Goal: Find specific page/section: Locate a particular part of the current website

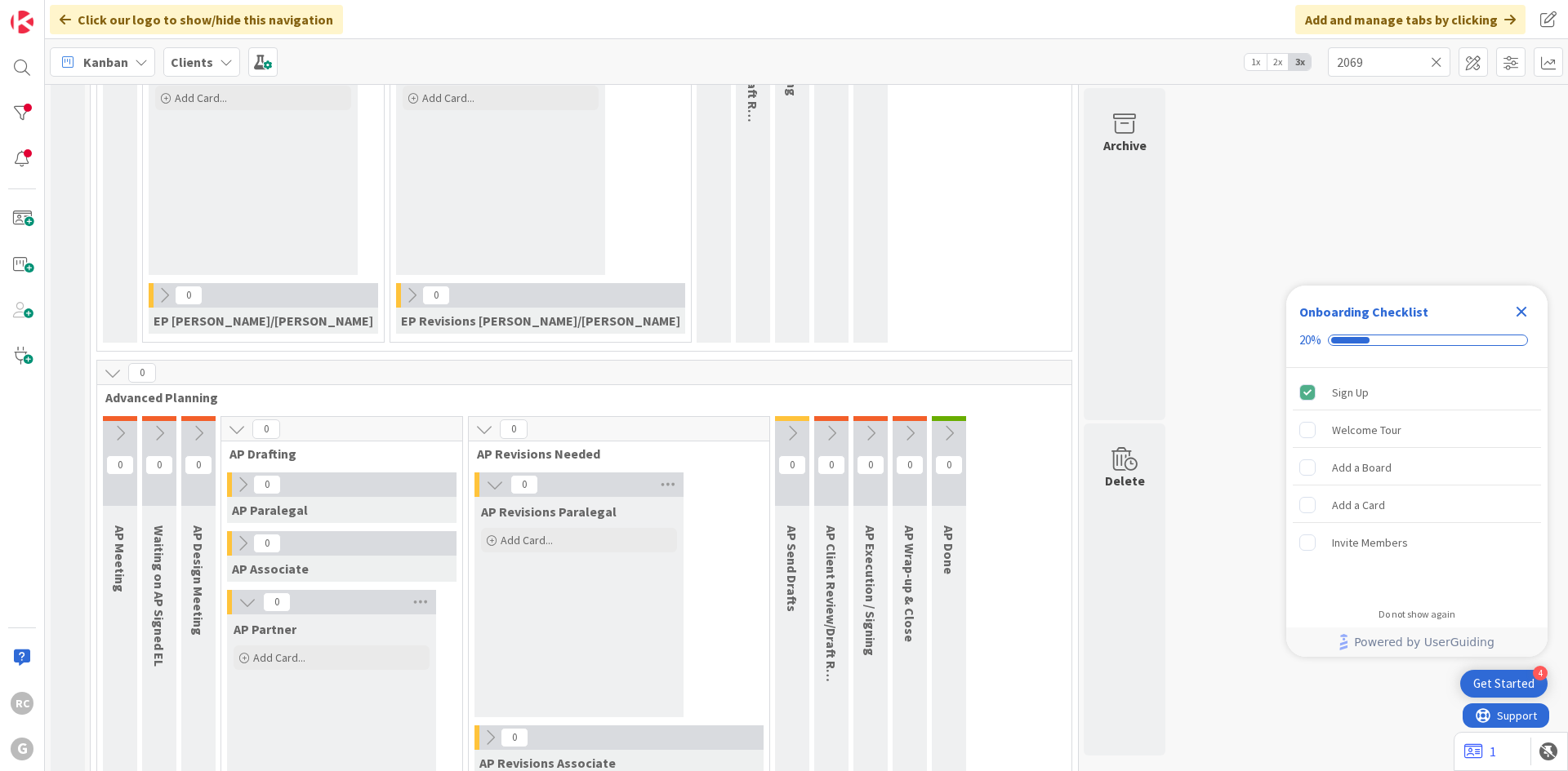
scroll to position [163, 0]
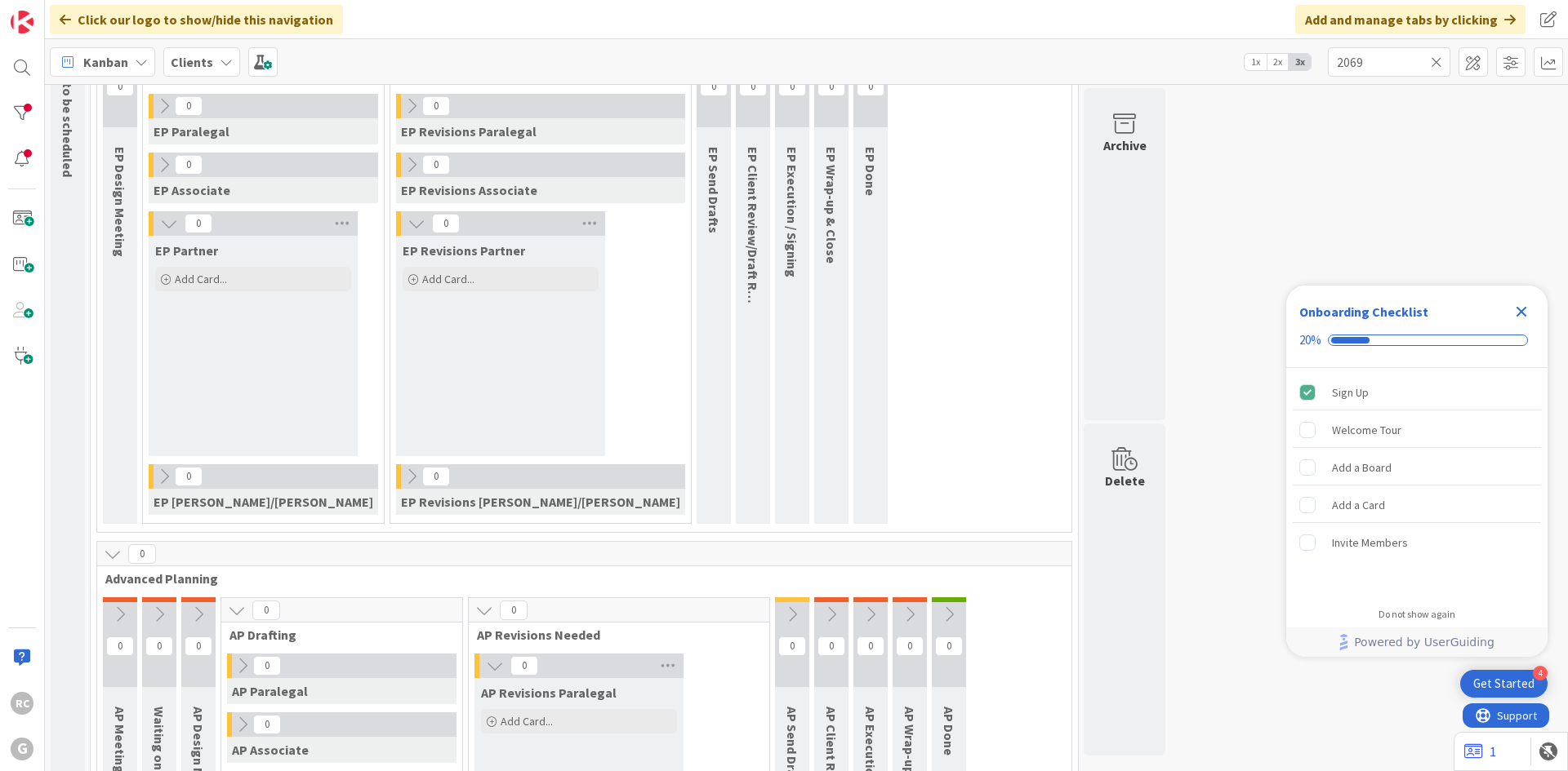
click at [1436, 64] on icon at bounding box center [1436, 62] width 12 height 15
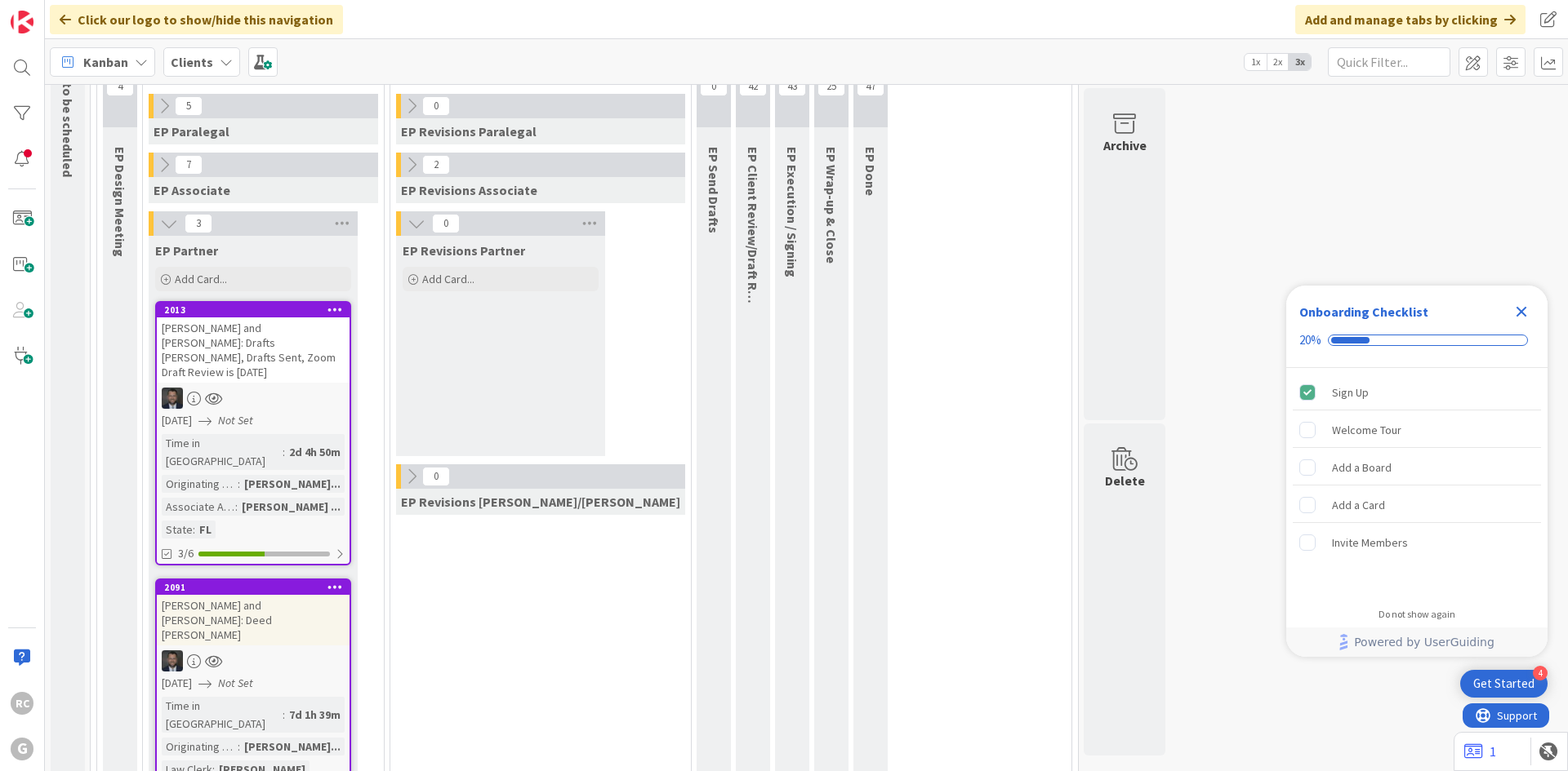
click at [1524, 311] on icon "Close Checklist" at bounding box center [1521, 312] width 11 height 11
click at [231, 316] on div "2013" at bounding box center [253, 309] width 193 height 15
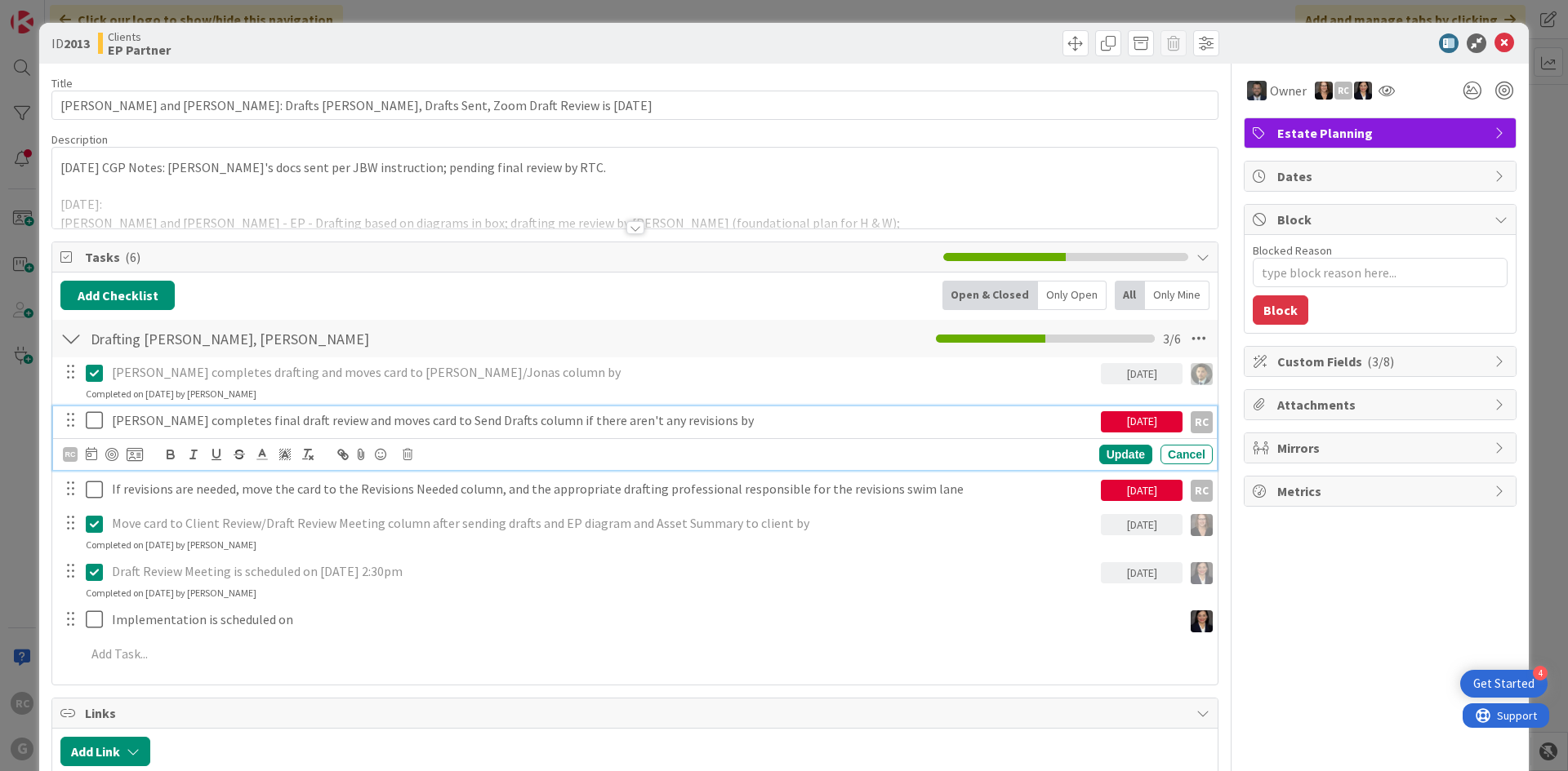
click at [99, 418] on icon at bounding box center [97, 420] width 25 height 20
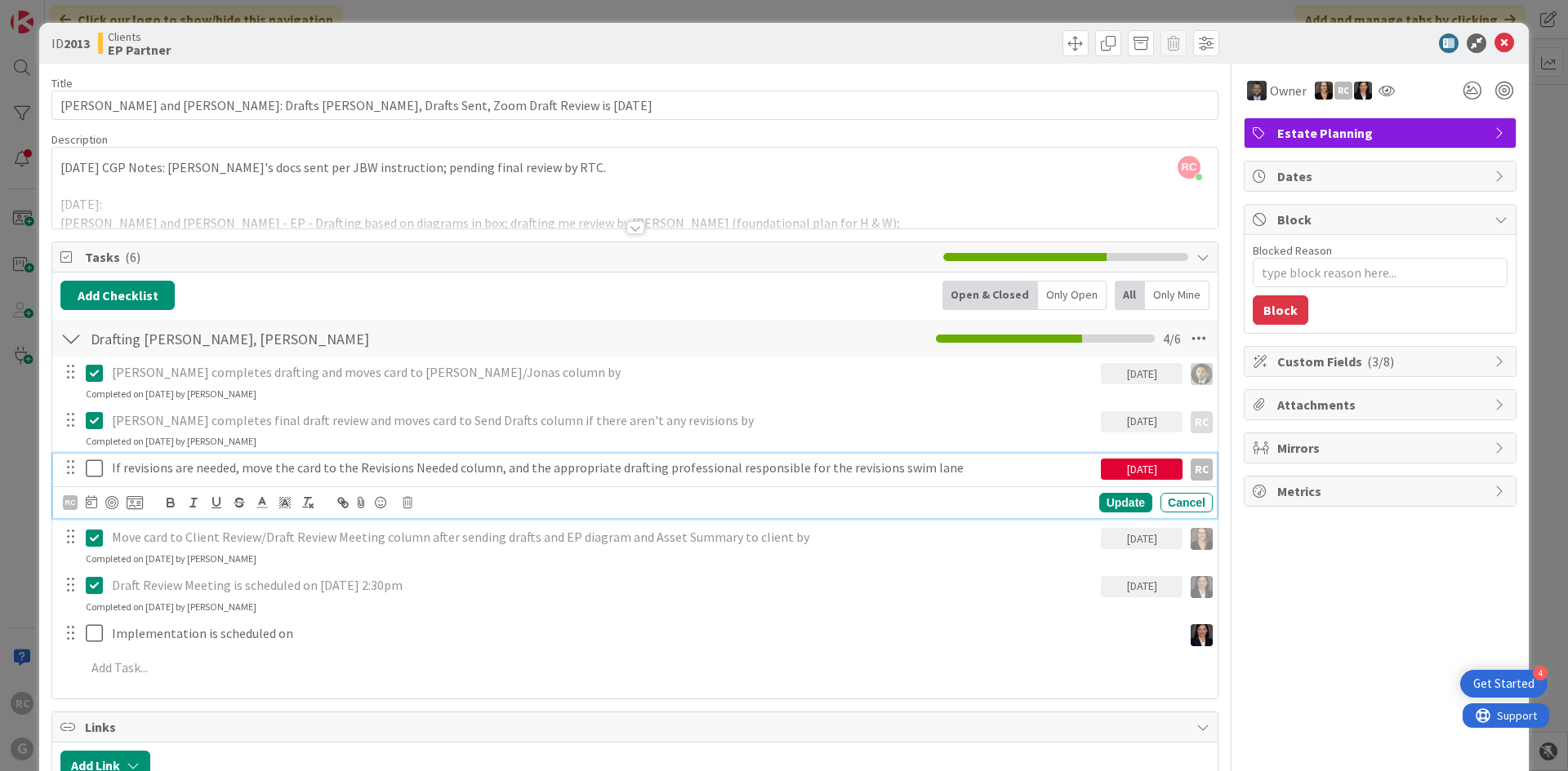
click at [190, 466] on p "If revisions are needed, move the card to the Revisions Needed column, and the …" at bounding box center [603, 468] width 982 height 19
click at [410, 503] on icon at bounding box center [408, 503] width 10 height 12
click at [442, 571] on div "Delete" at bounding box center [449, 573] width 61 height 29
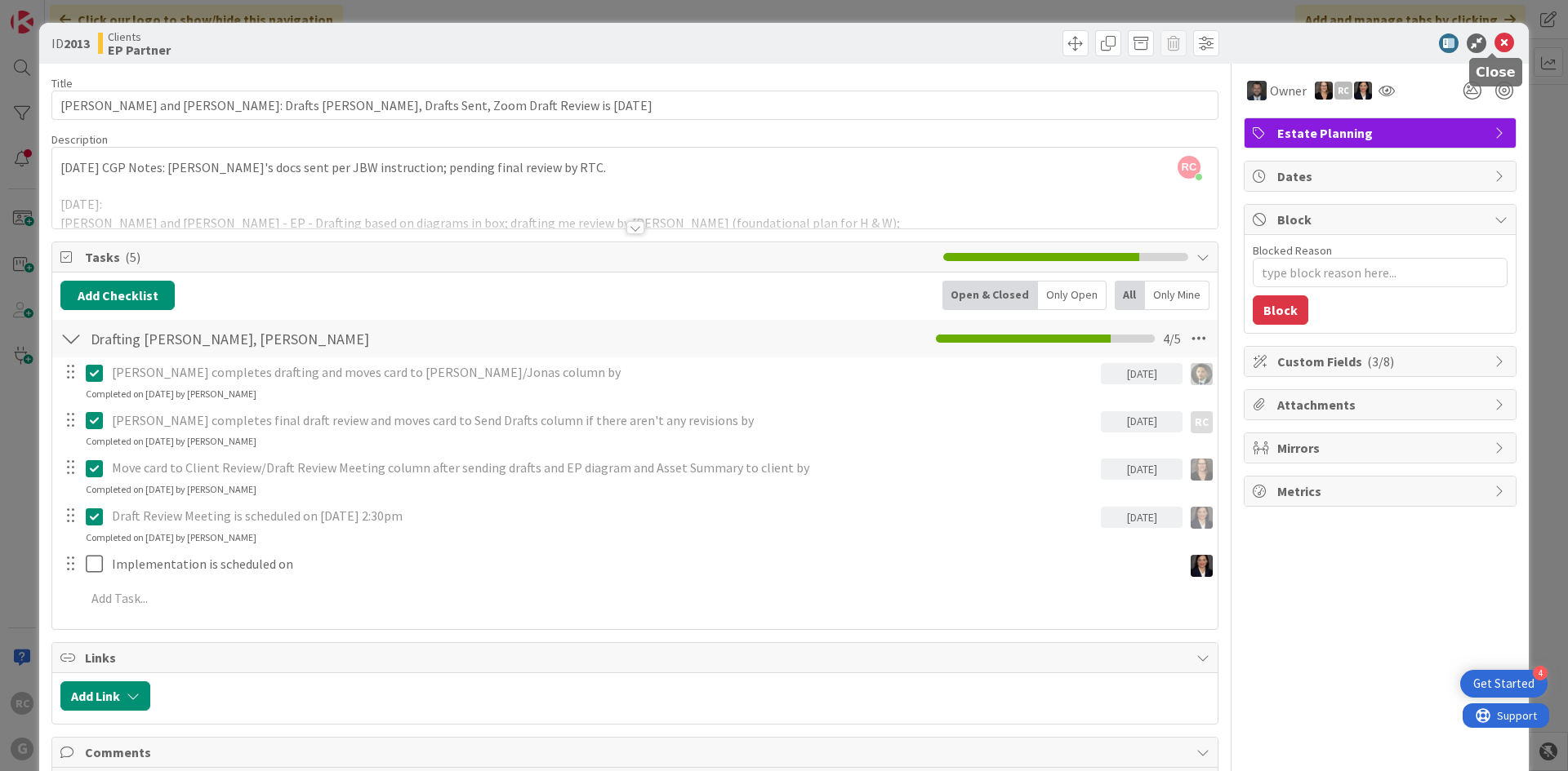
click at [1494, 41] on icon at bounding box center [1504, 43] width 20 height 20
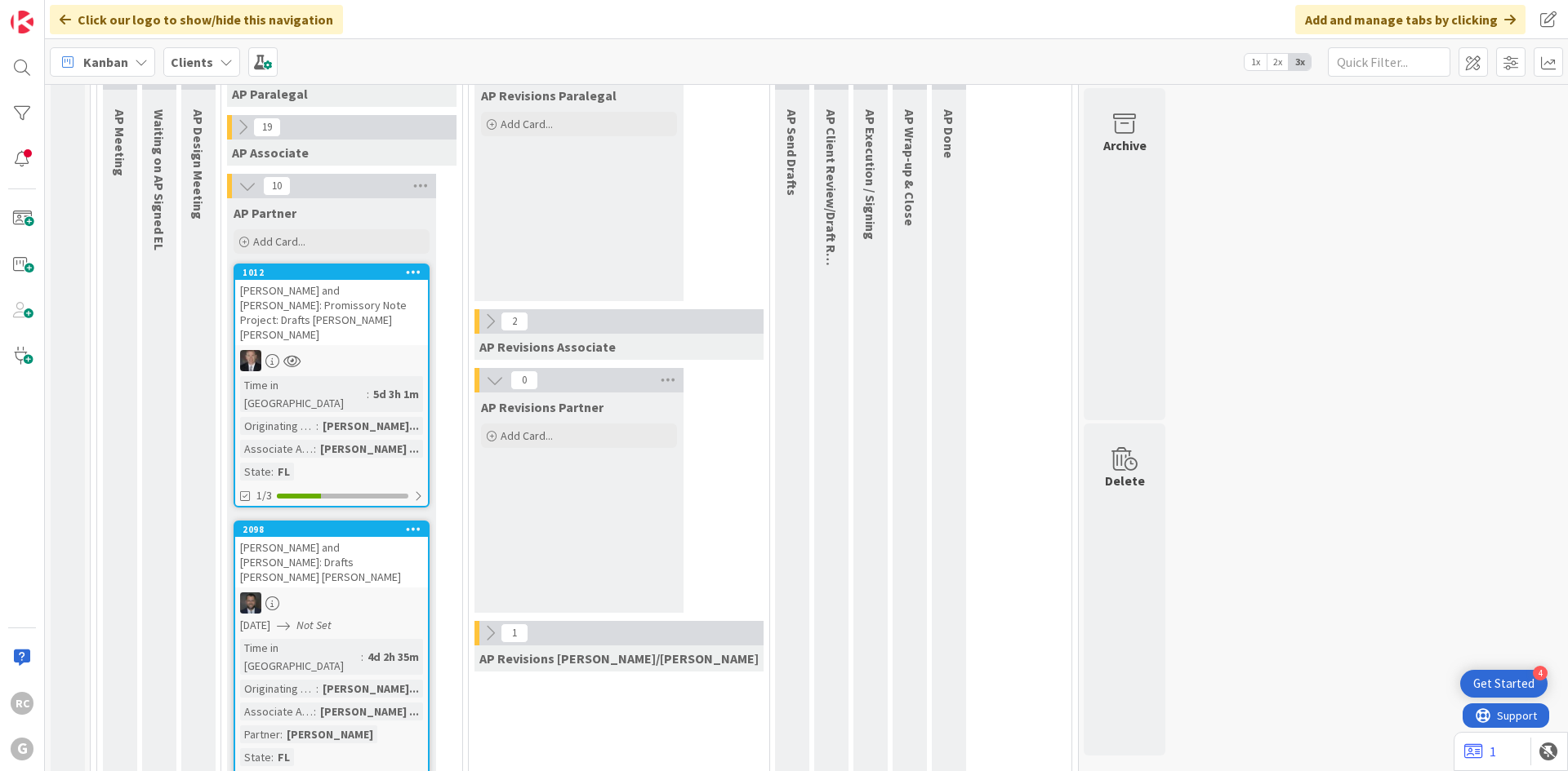
scroll to position [1171, 0]
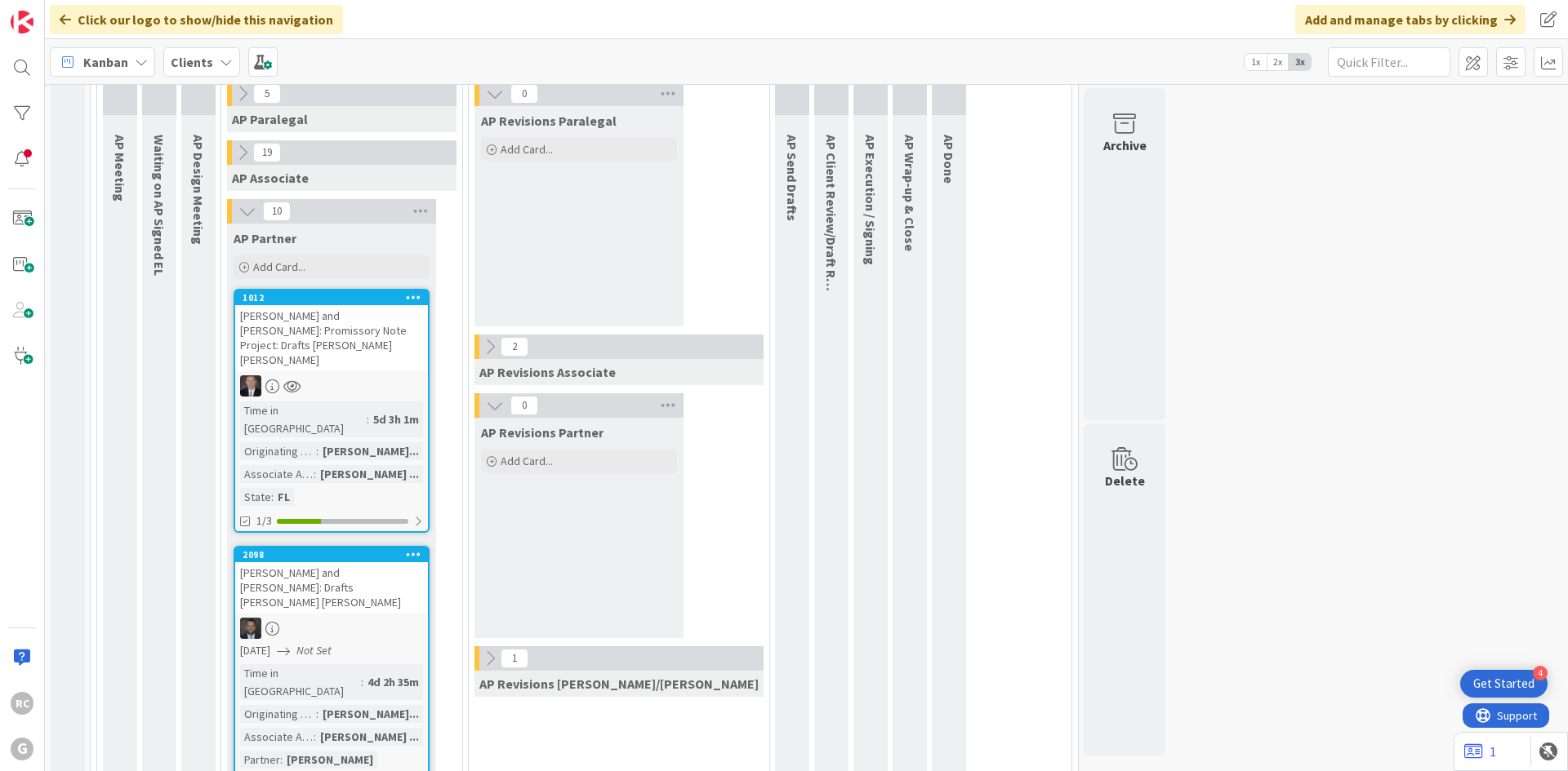
click at [308, 305] on div "[PERSON_NAME] and [PERSON_NAME]: Promissory Note Project: Drafts [PERSON_NAME] …" at bounding box center [331, 338] width 193 height 65
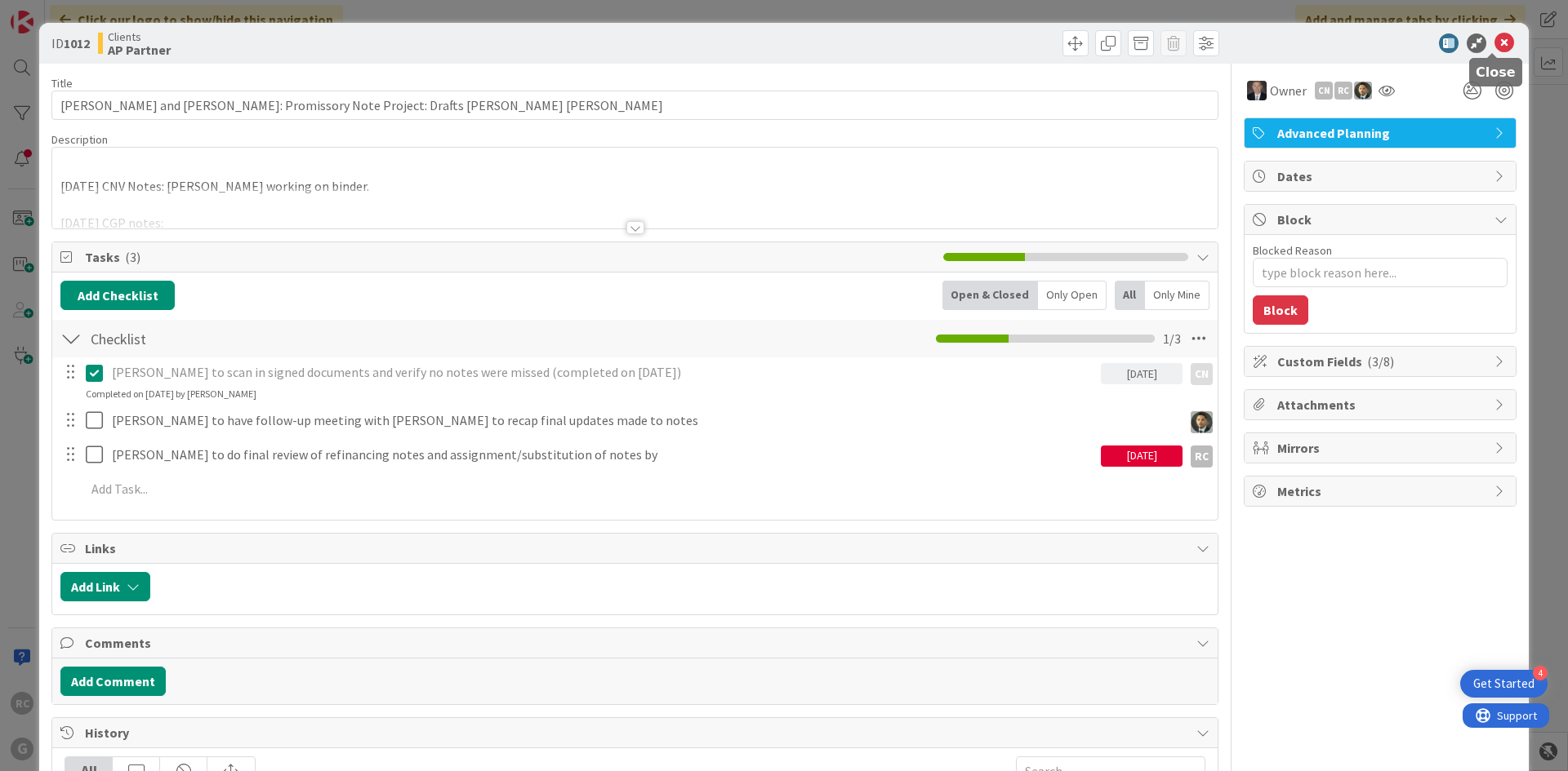
click at [1494, 40] on icon at bounding box center [1504, 43] width 20 height 20
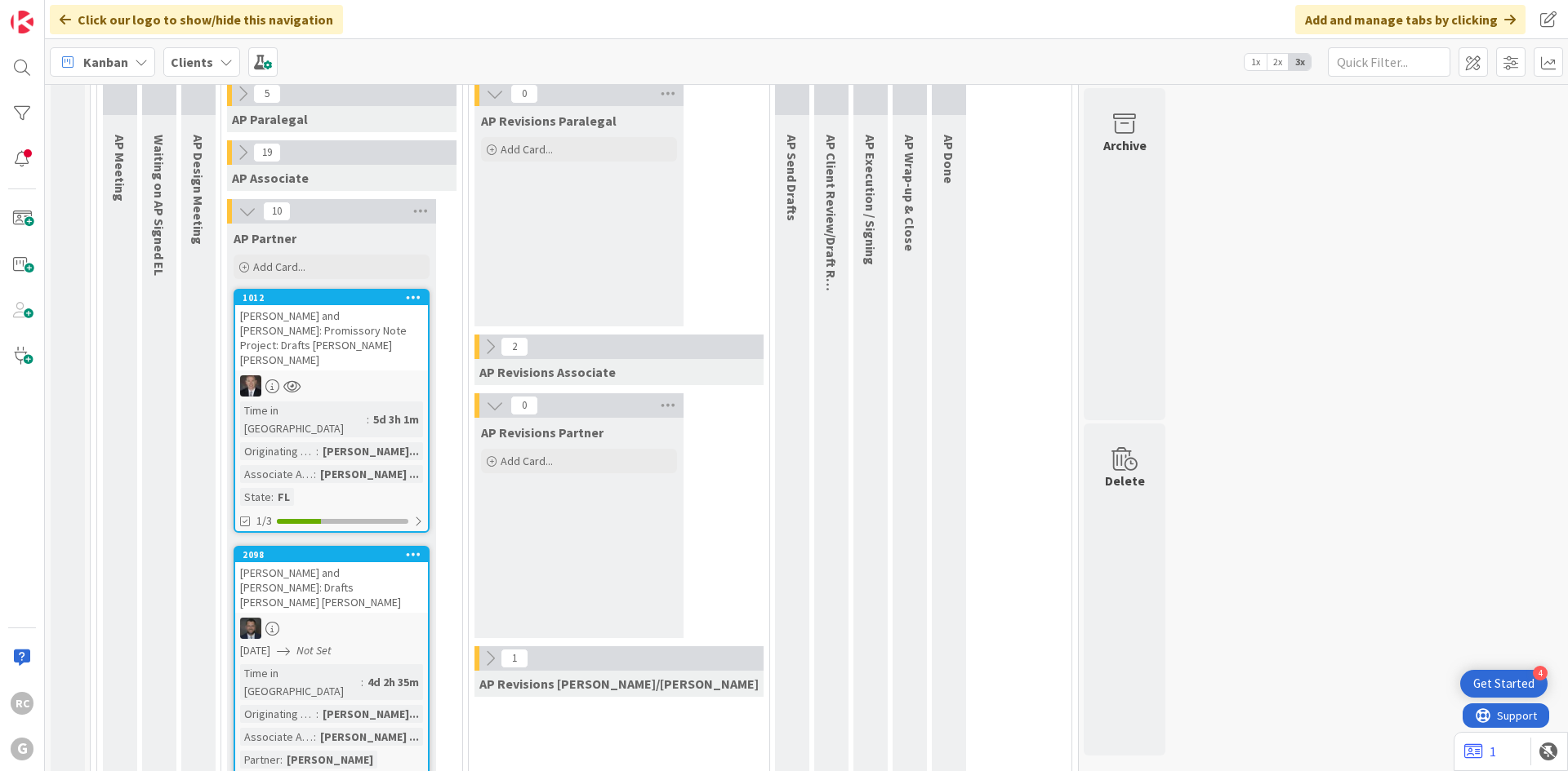
click at [306, 563] on div "[PERSON_NAME] and [PERSON_NAME]: Drafts [PERSON_NAME] [PERSON_NAME]" at bounding box center [331, 588] width 193 height 51
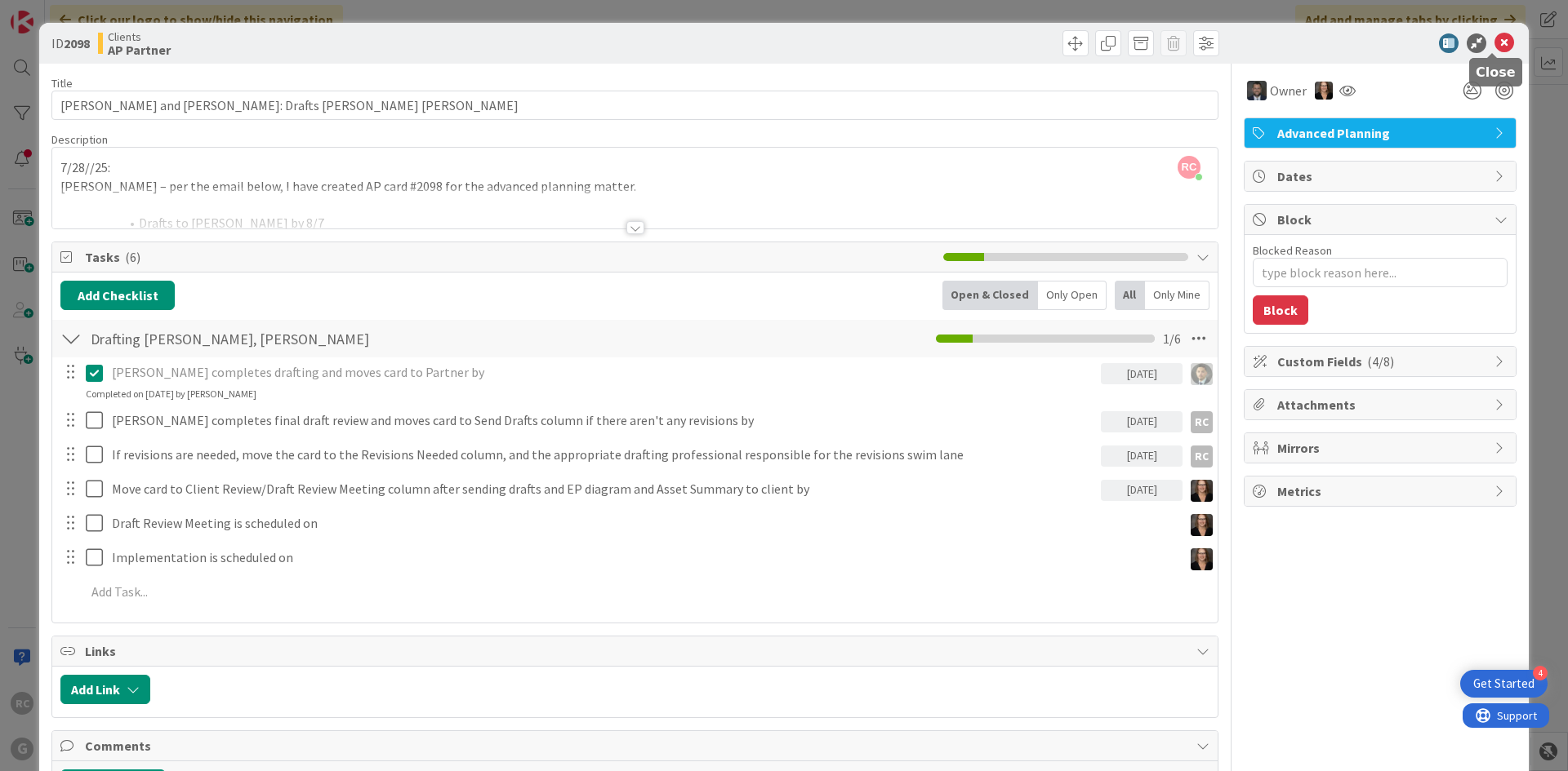
click at [1494, 36] on icon at bounding box center [1504, 43] width 20 height 20
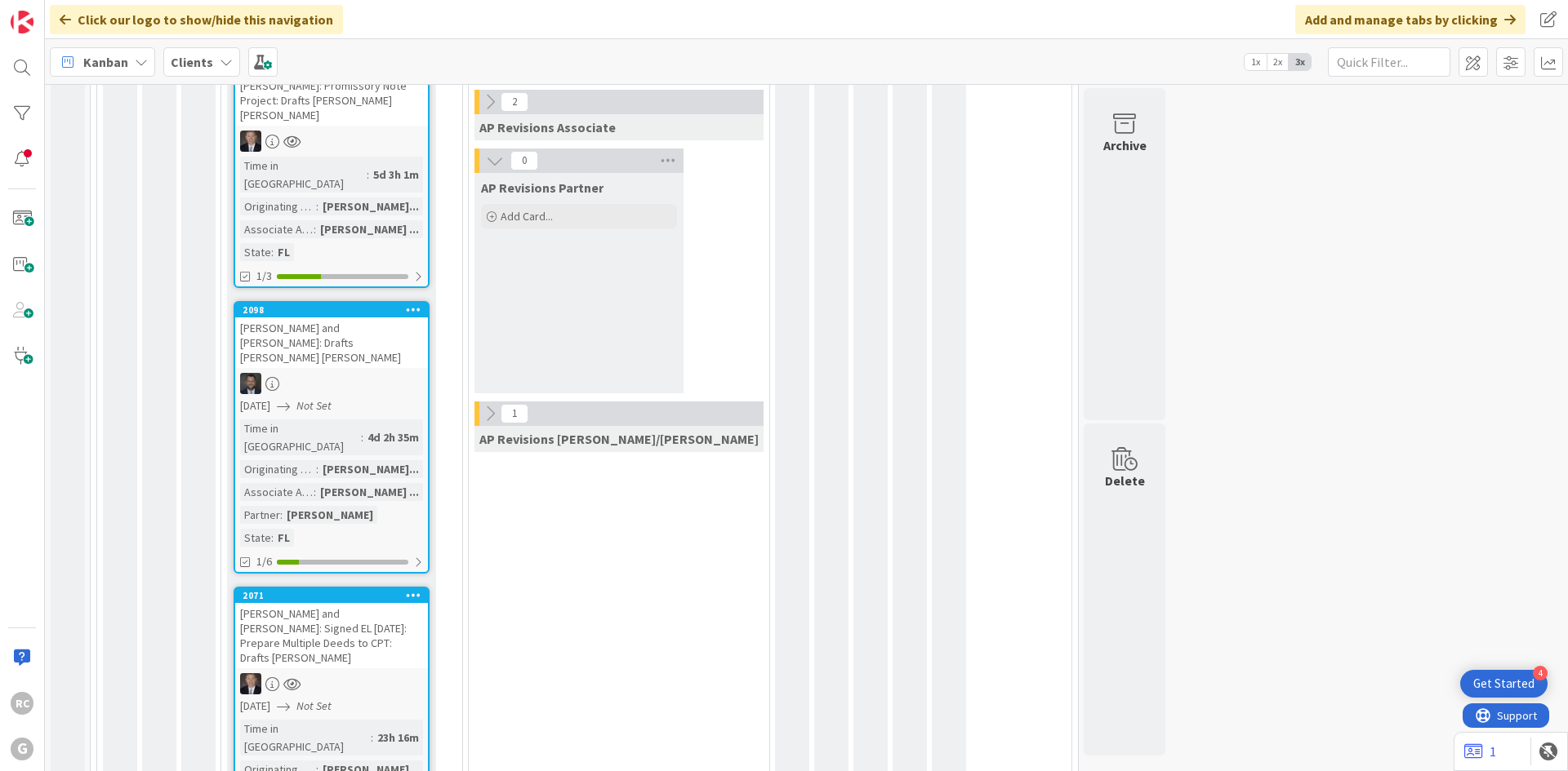
click at [309, 603] on div "[PERSON_NAME] and [PERSON_NAME]: Signed EL [DATE]: Prepare Multiple Deeds to CP…" at bounding box center [331, 635] width 193 height 65
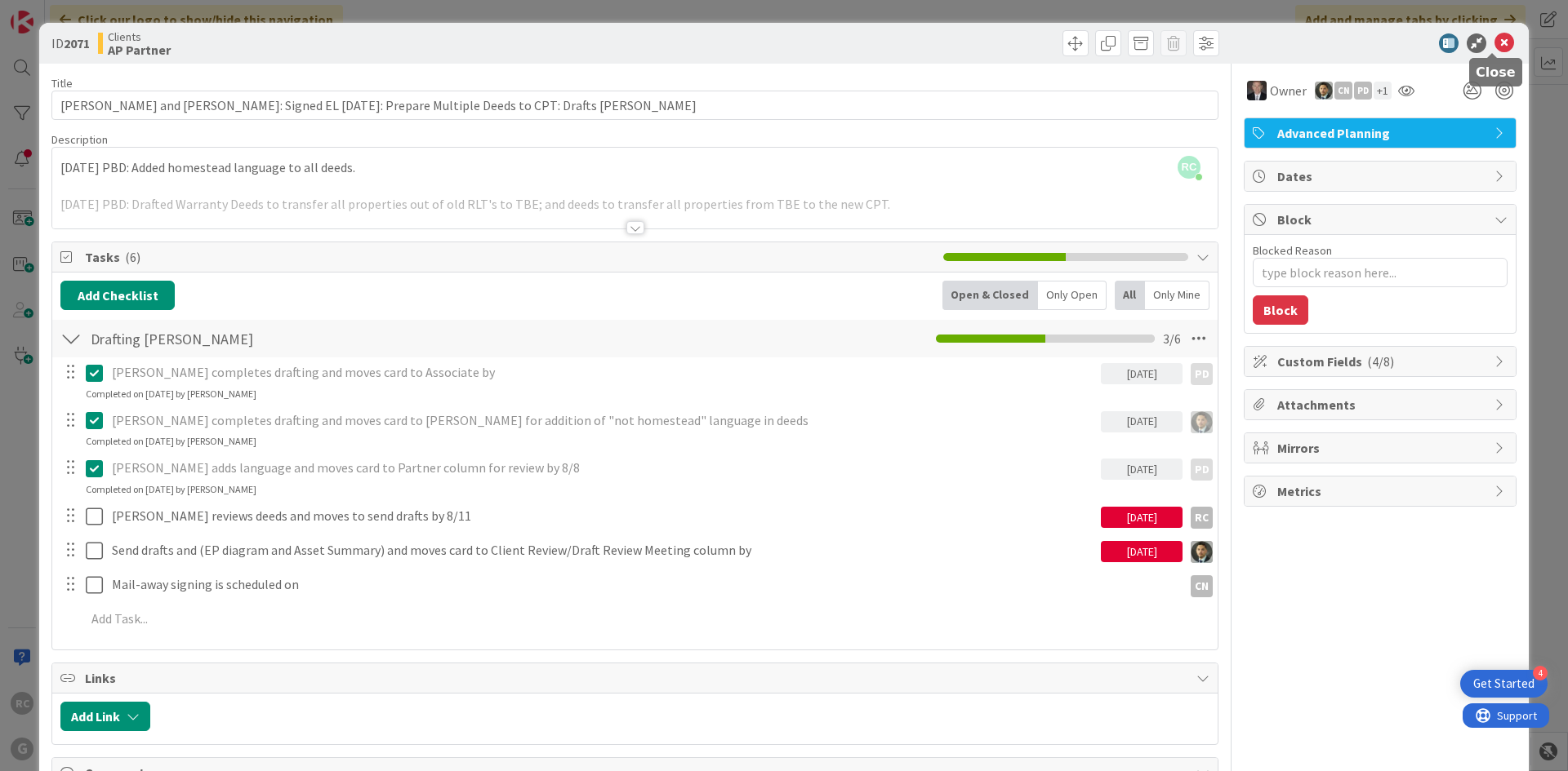
click at [1494, 50] on icon at bounding box center [1504, 43] width 20 height 20
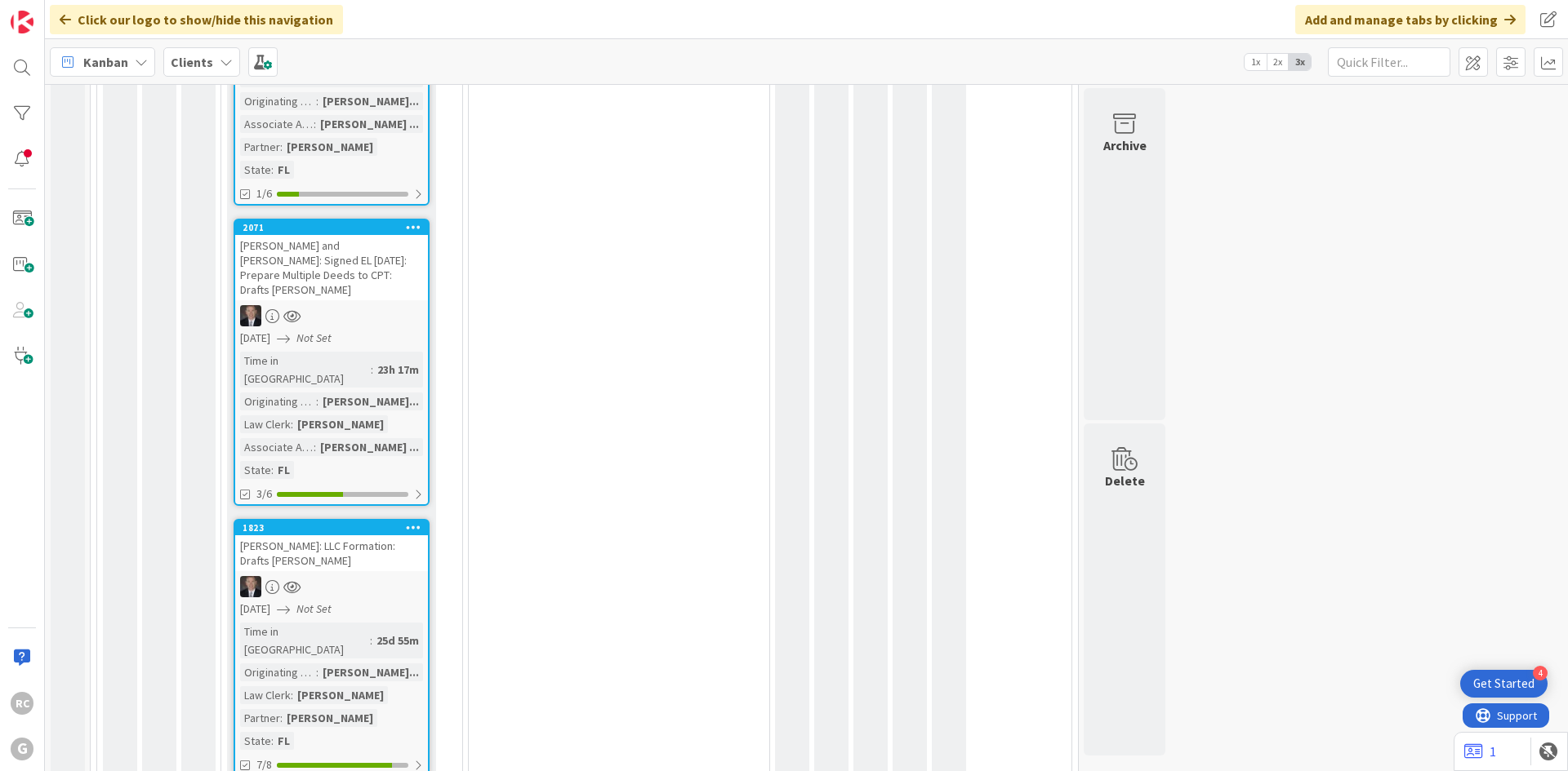
scroll to position [1824, 0]
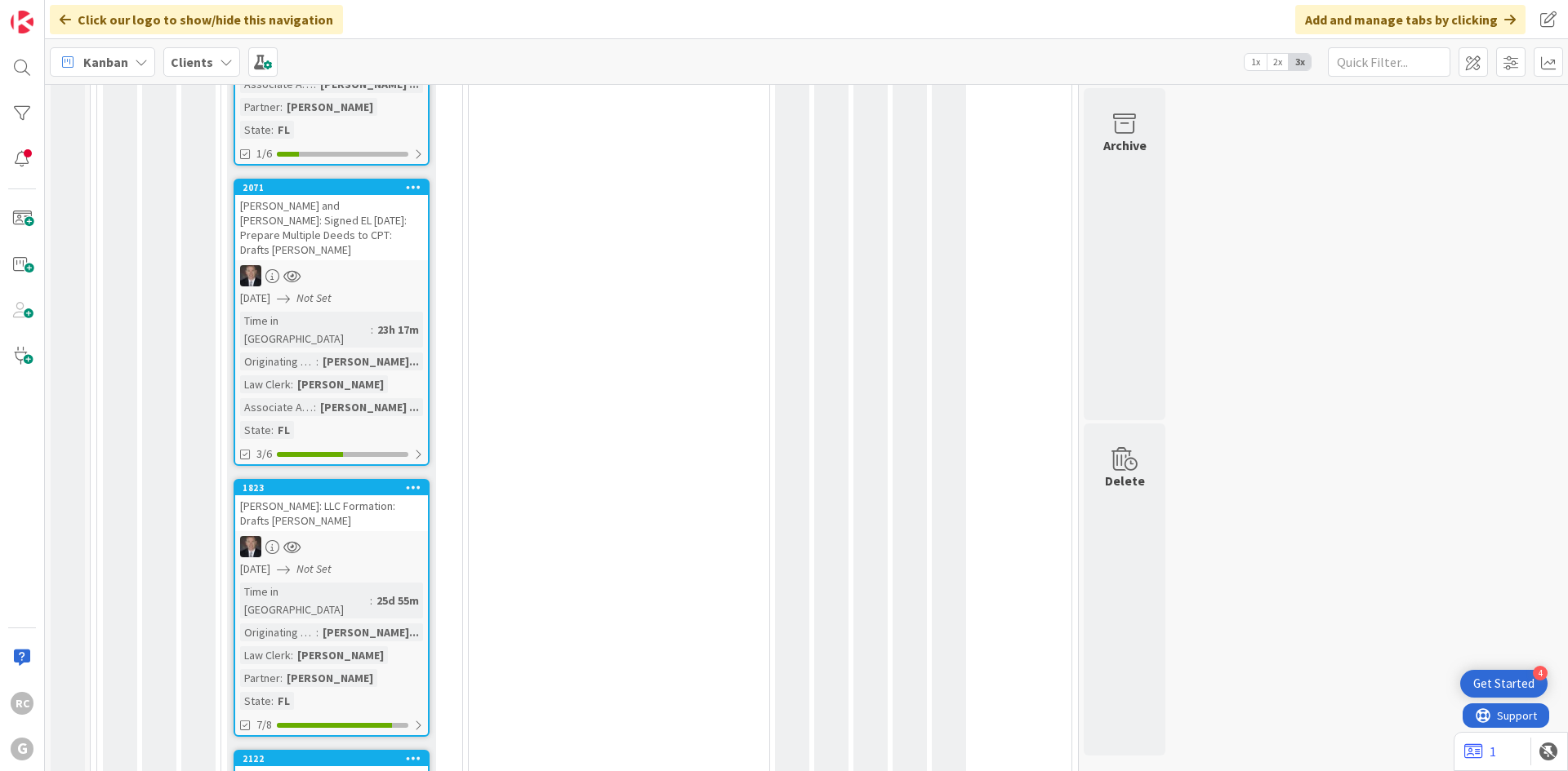
click at [311, 481] on div "1823" at bounding box center [331, 488] width 193 height 15
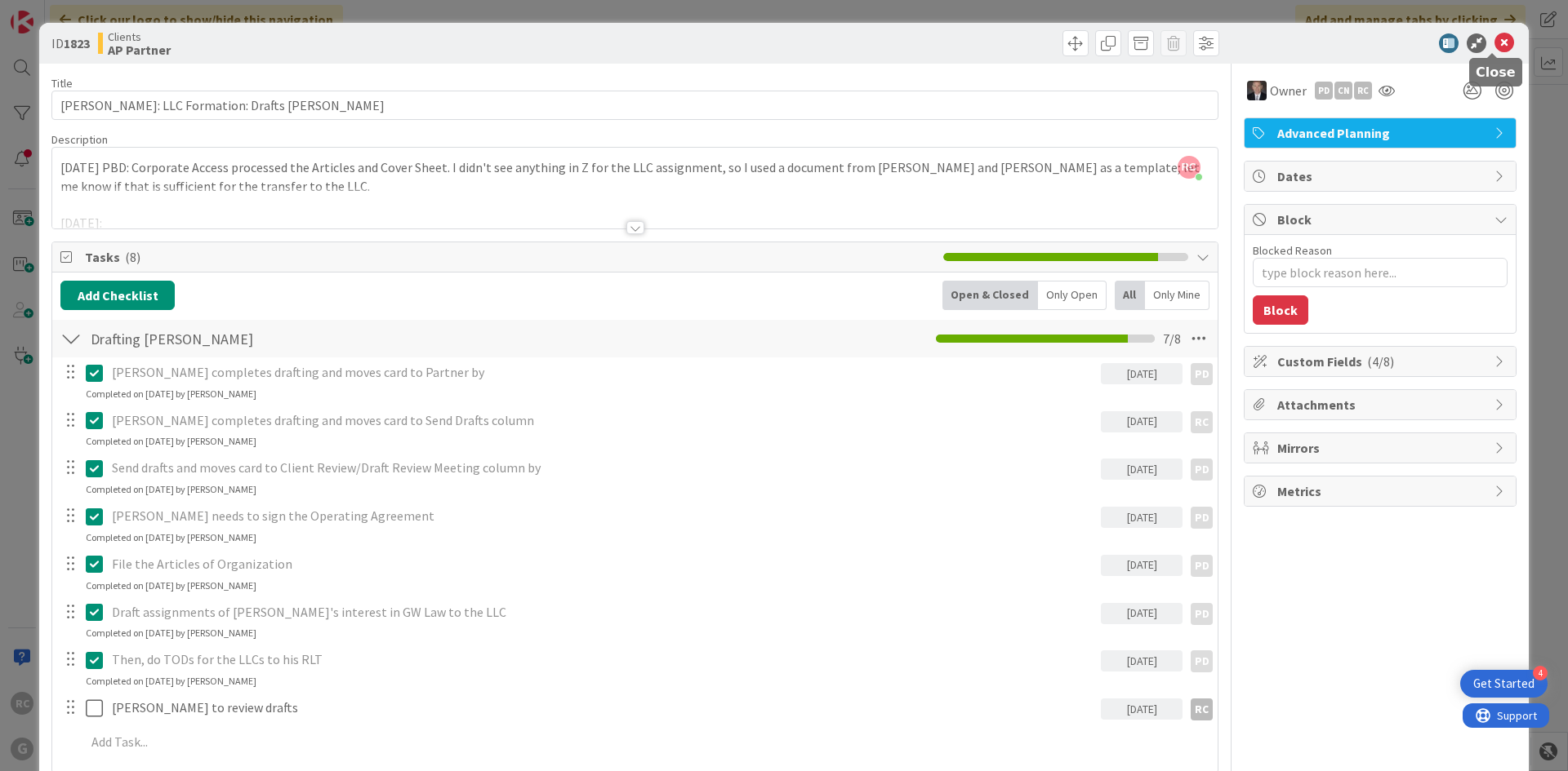
click at [1496, 39] on icon at bounding box center [1504, 43] width 20 height 20
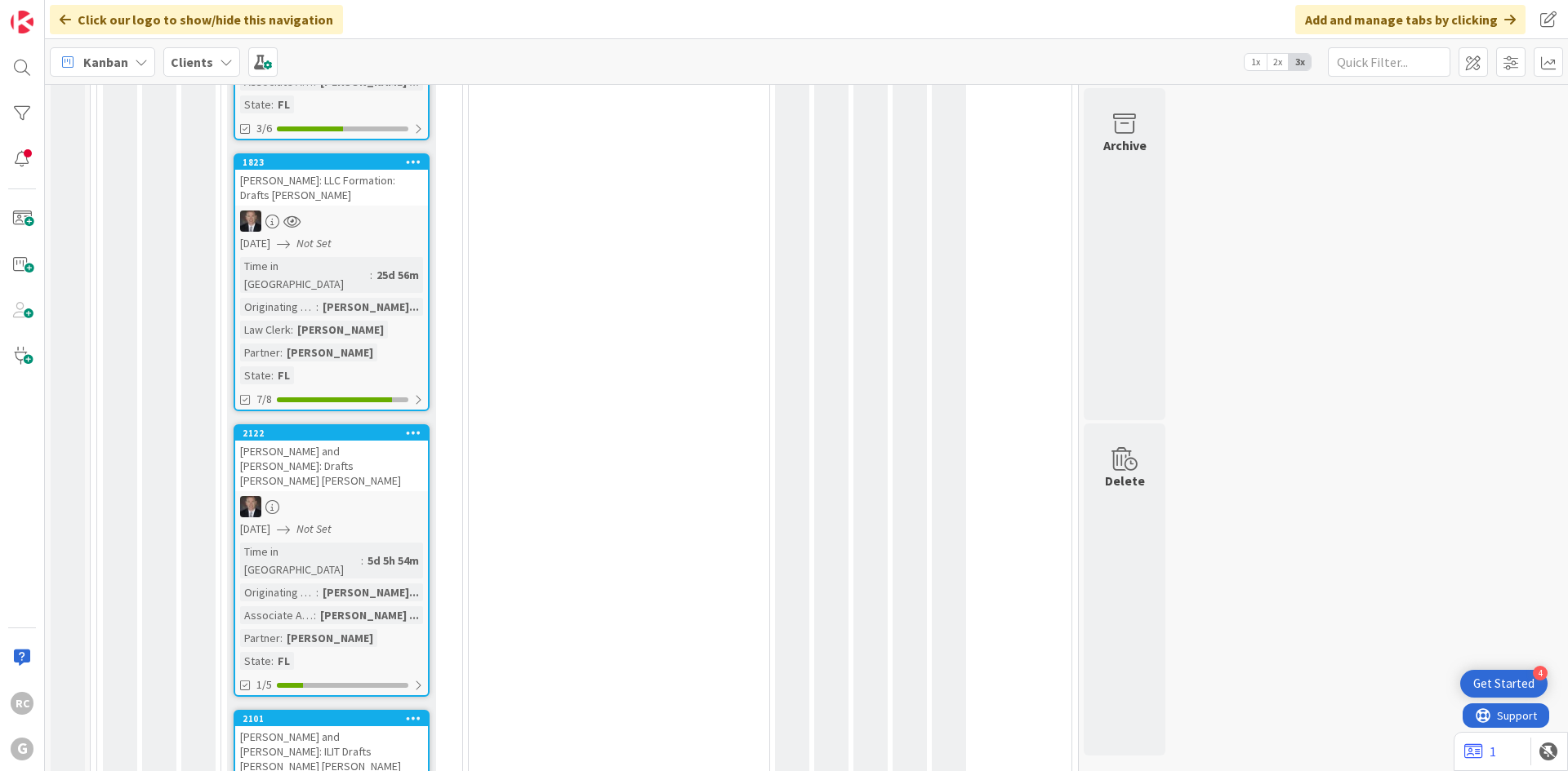
scroll to position [2150, 0]
click at [313, 726] on div "[PERSON_NAME] and [PERSON_NAME]: ILIT Drafts [PERSON_NAME] [PERSON_NAME]" at bounding box center [331, 751] width 193 height 51
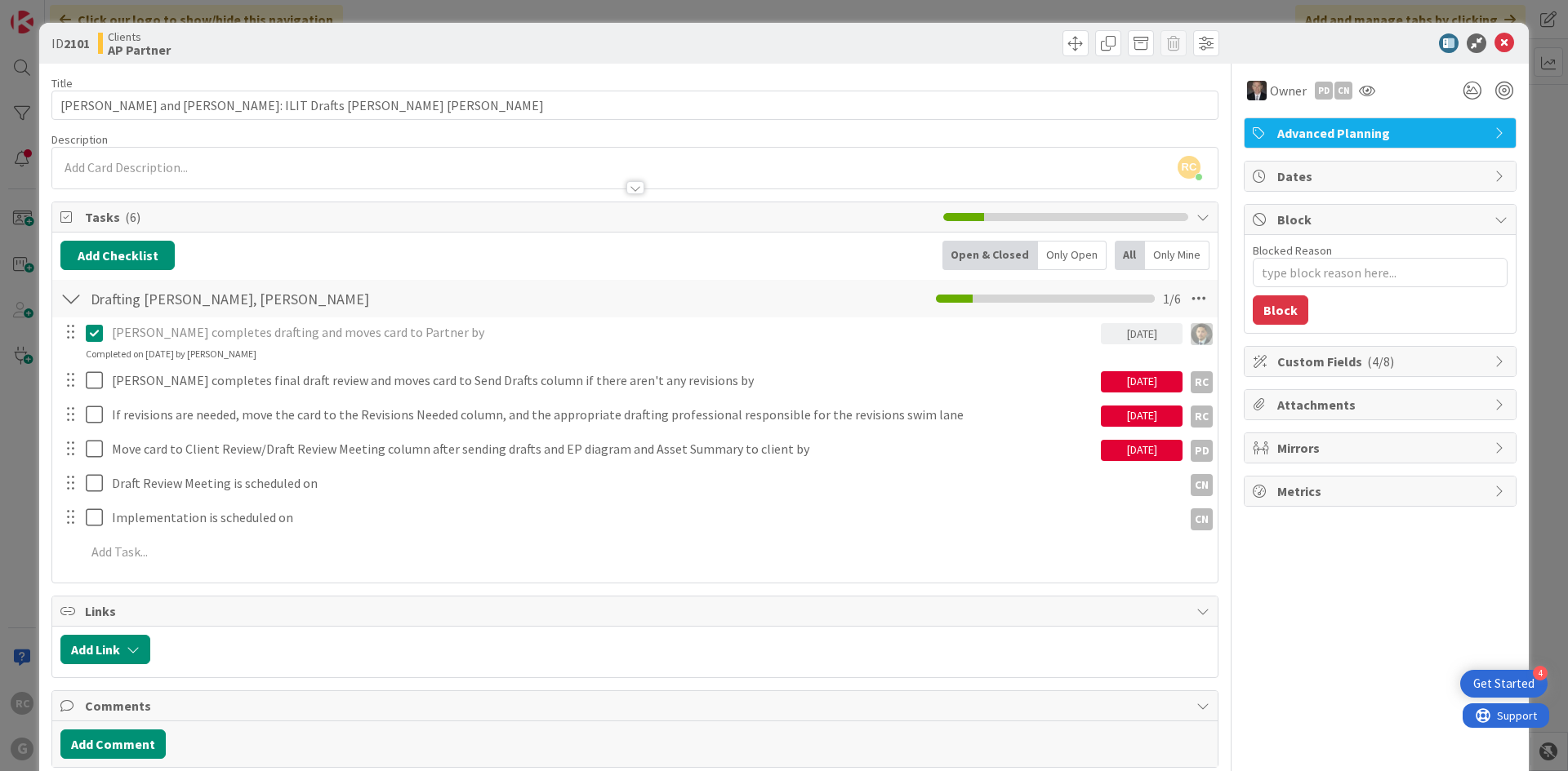
type textarea "x"
